Goal: Task Accomplishment & Management: Manage account settings

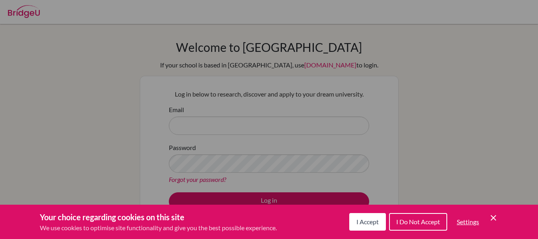
click at [367, 216] on button "I Accept" at bounding box center [367, 222] width 37 height 18
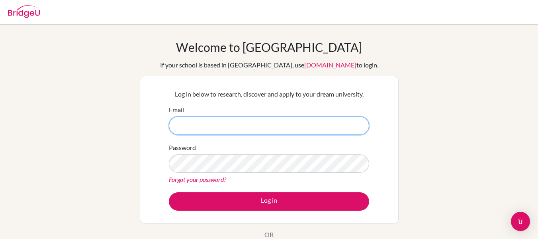
click at [309, 122] on input "Email" at bounding box center [269, 125] width 200 height 18
paste input "[EMAIL_ADDRESS][DOMAIN_NAME]"
type input "[EMAIL_ADDRESS][DOMAIN_NAME]"
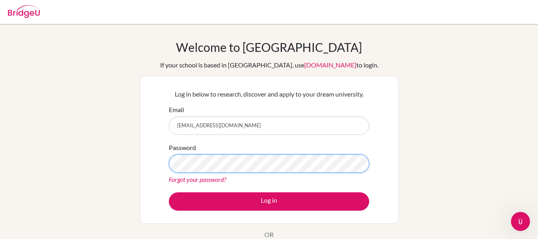
click at [169, 192] on button "Log in" at bounding box center [269, 201] width 200 height 18
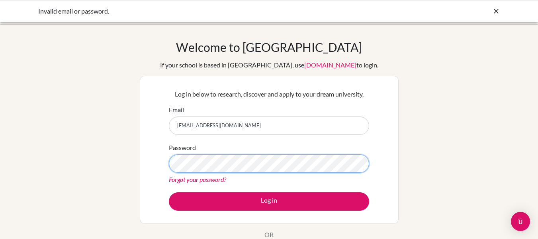
click at [169, 192] on button "Log in" at bounding box center [269, 201] width 200 height 18
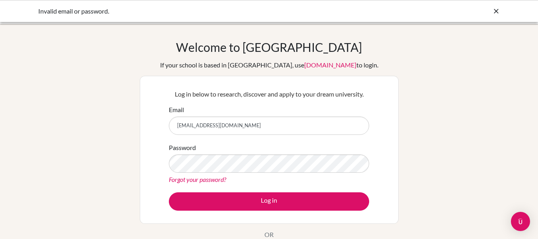
click at [213, 180] on link "Forgot your password?" at bounding box center [197, 179] width 57 height 8
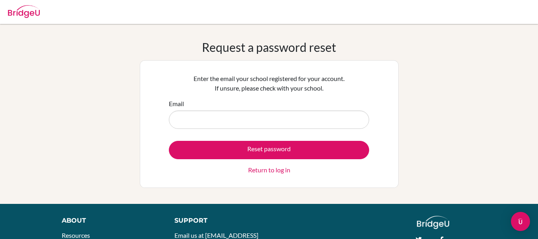
click at [256, 122] on input "Email" at bounding box center [269, 119] width 200 height 18
type input "[EMAIL_ADDRESS][DOMAIN_NAME]"
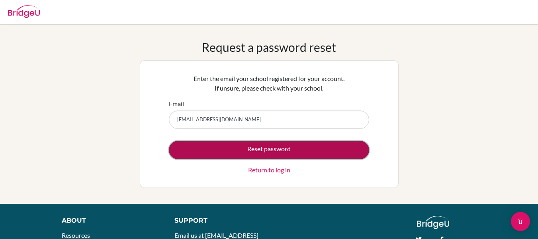
click at [231, 151] on button "Reset password" at bounding box center [269, 150] width 200 height 18
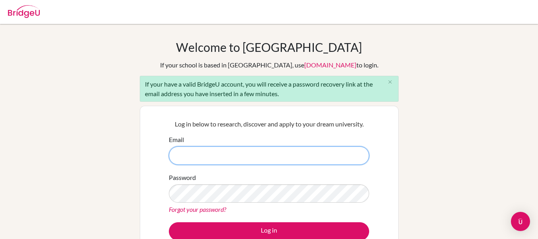
click at [227, 151] on input "Email" at bounding box center [269, 155] width 200 height 18
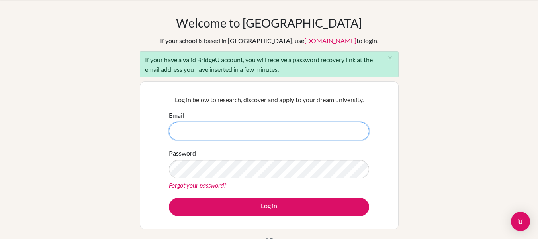
scroll to position [25, 0]
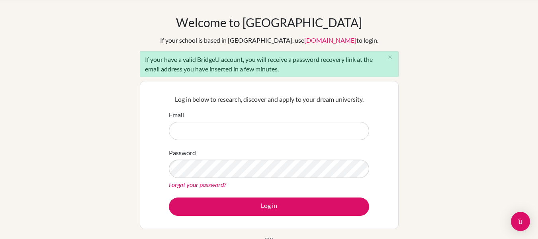
drag, startPoint x: 138, startPoint y: 57, endPoint x: 293, endPoint y: 69, distance: 155.0
click at [293, 69] on div "Welcome to [GEOGRAPHIC_DATA] If your school is based in [GEOGRAPHIC_DATA], use …" at bounding box center [269, 160] width 538 height 290
click at [281, 67] on div "If your have a valid BridgeU account, you will receive a password recovery link…" at bounding box center [269, 64] width 259 height 26
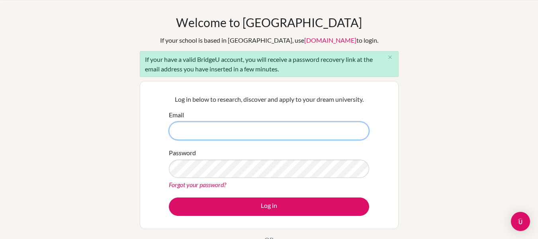
click at [283, 136] on input "Email" at bounding box center [269, 130] width 200 height 18
type input "[EMAIL_ADDRESS][DOMAIN_NAME]"
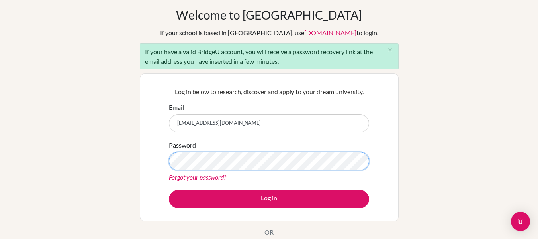
scroll to position [33, 0]
